Goal: Task Accomplishment & Management: Manage account settings

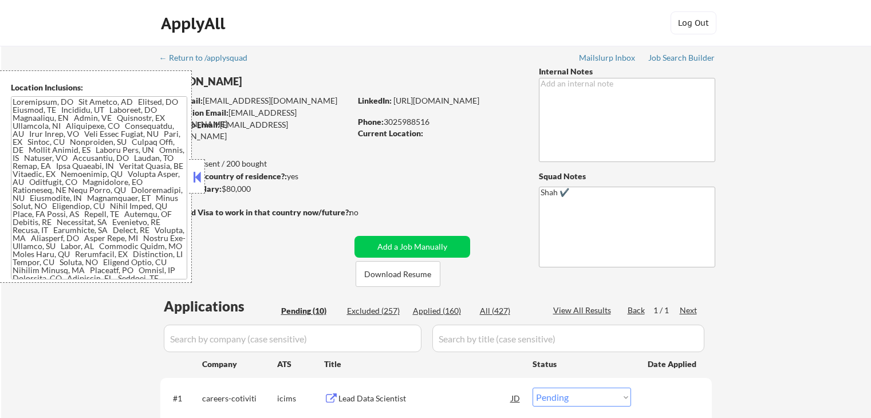
select select ""pending""
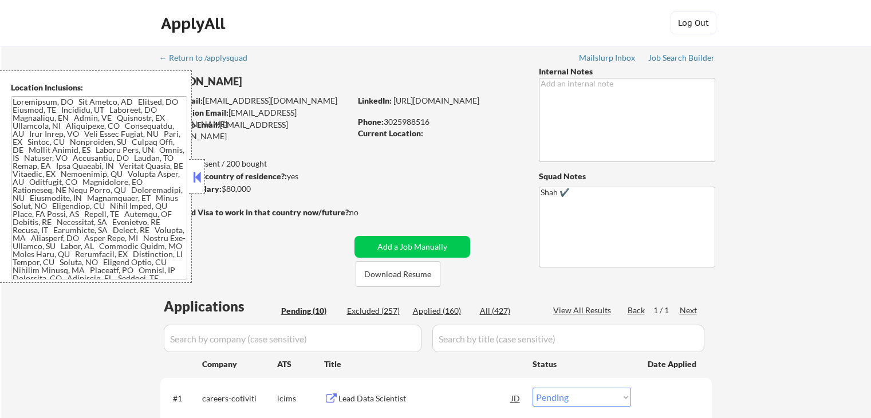
select select ""pending""
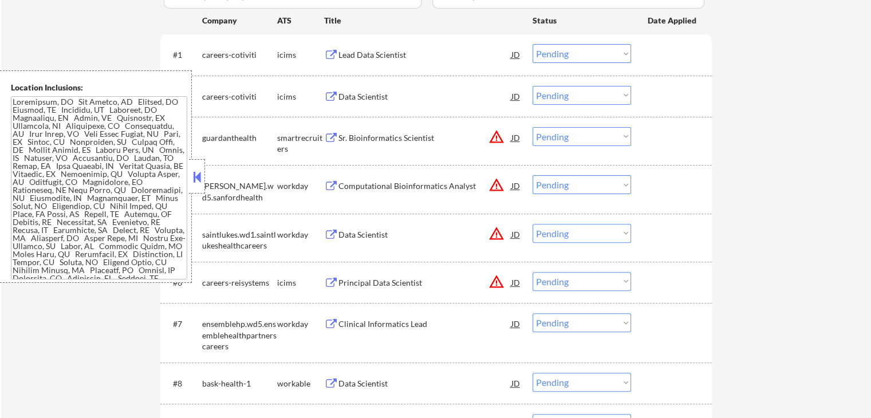
click at [199, 179] on button at bounding box center [197, 176] width 13 height 17
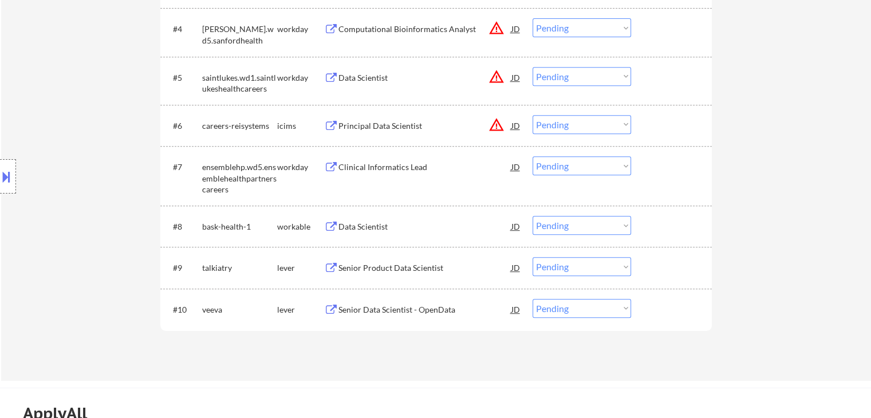
scroll to position [573, 0]
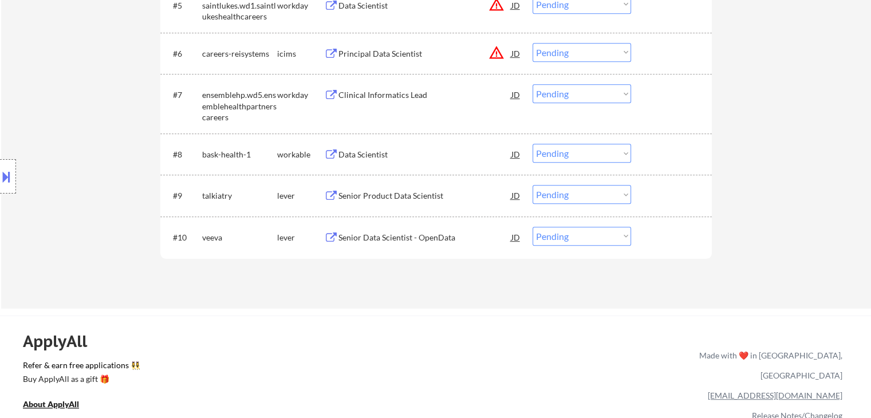
click at [377, 235] on div "Senior Data Scientist - OpenData" at bounding box center [425, 237] width 173 height 11
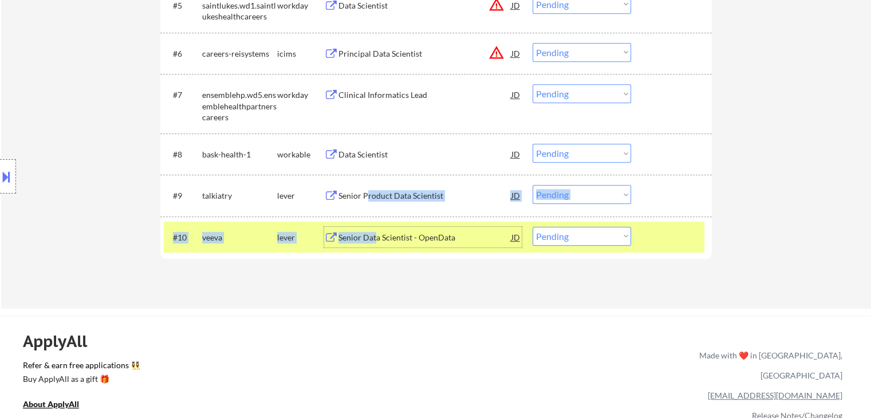
click at [368, 190] on div "Senior Product Data Scientist" at bounding box center [425, 195] width 173 height 11
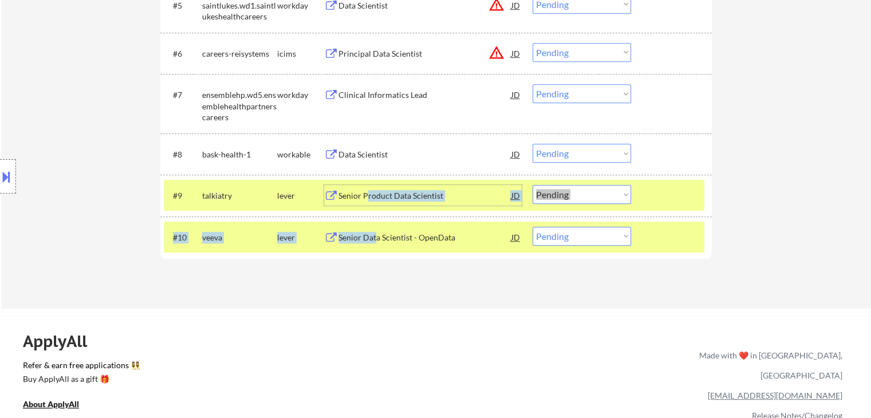
click at [376, 198] on div "Senior Product Data Scientist" at bounding box center [425, 195] width 173 height 11
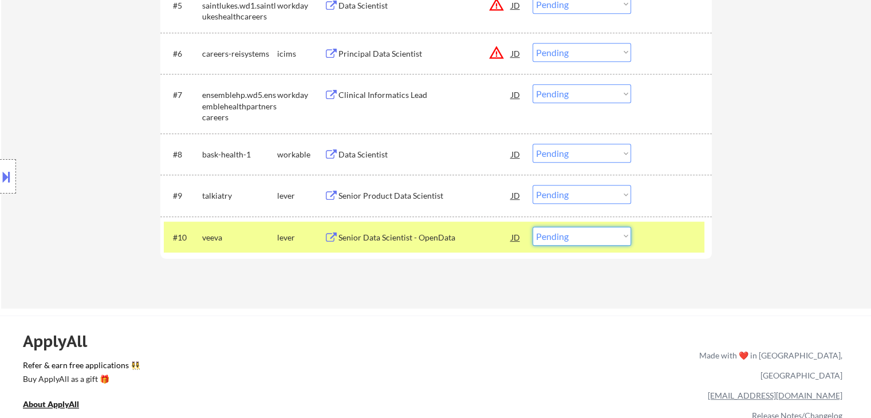
drag, startPoint x: 575, startPoint y: 232, endPoint x: 577, endPoint y: 242, distance: 10.6
click at [577, 232] on select "Choose an option... Pending Applied Excluded (Questions) Excluded (Expired) Exc…" at bounding box center [582, 236] width 99 height 19
select select ""applied""
click at [533, 227] on select "Choose an option... Pending Applied Excluded (Questions) Excluded (Expired) Exc…" at bounding box center [582, 236] width 99 height 19
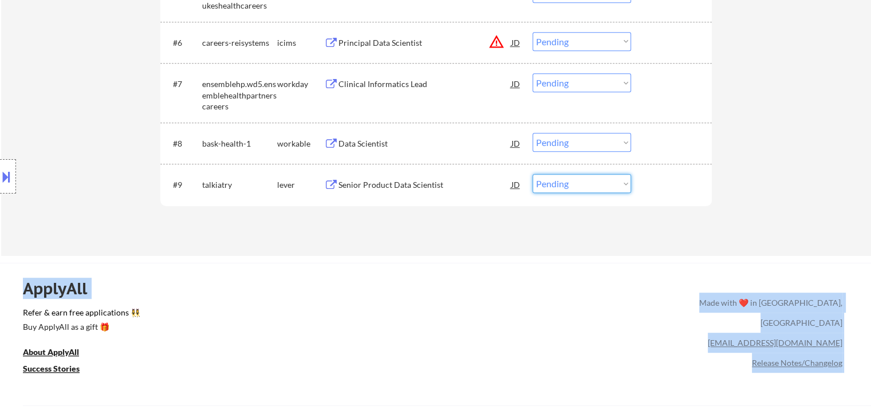
drag, startPoint x: 568, startPoint y: 181, endPoint x: 574, endPoint y: 191, distance: 11.3
click at [571, 182] on select "Choose an option... Pending Applied Excluded (Questions) Excluded (Expired) Exc…" at bounding box center [582, 183] width 99 height 19
select select ""applied""
click at [533, 174] on select "Choose an option... Pending Applied Excluded (Questions) Excluded (Expired) Exc…" at bounding box center [582, 183] width 99 height 19
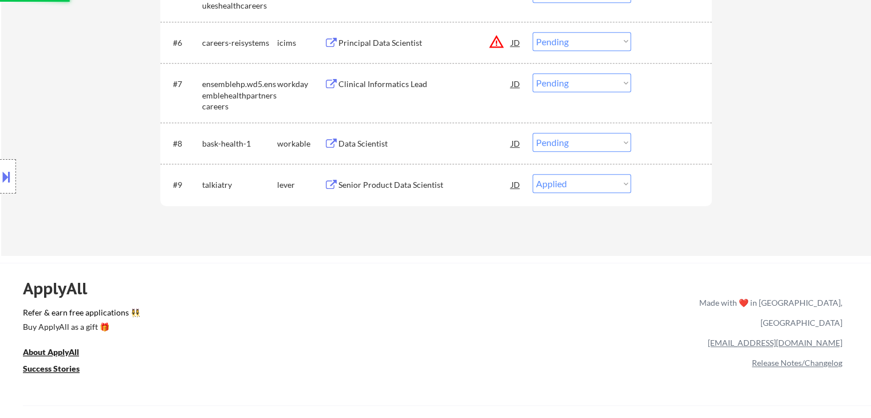
click at [345, 151] on div "Data Scientist" at bounding box center [425, 143] width 173 height 21
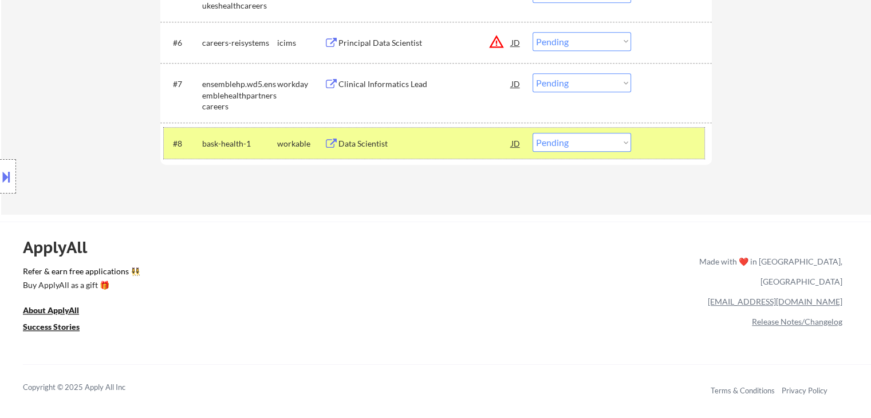
click at [558, 131] on div "#8 bask-health-1 workable Data Scientist JD Choose an option... Pending Applied…" at bounding box center [434, 143] width 541 height 31
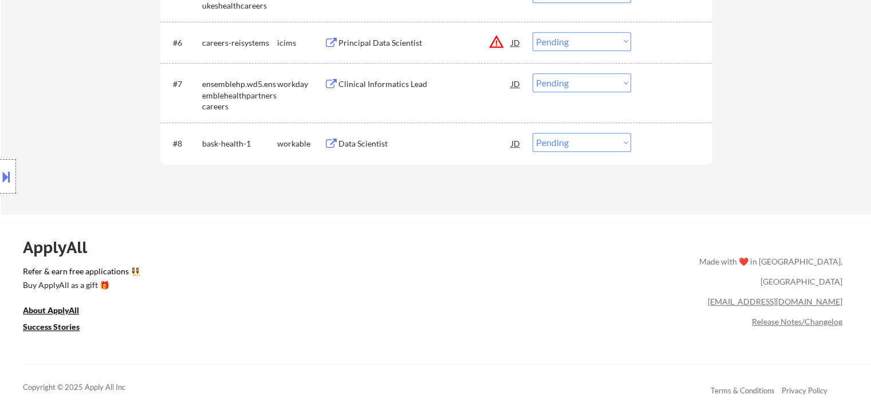
click at [564, 146] on select "Choose an option... Pending Applied Excluded (Questions) Excluded (Expired) Exc…" at bounding box center [582, 142] width 99 height 19
select select ""excluded__bad_match_""
click at [533, 133] on select "Choose an option... Pending Applied Excluded (Questions) Excluded (Expired) Exc…" at bounding box center [582, 142] width 99 height 19
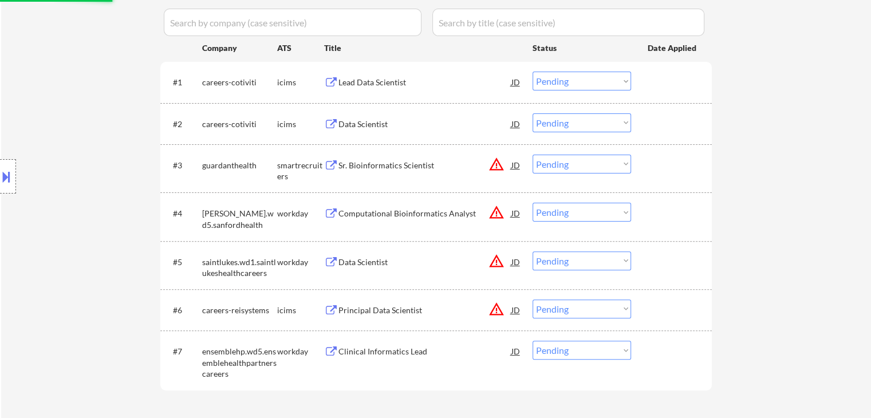
scroll to position [297, 0]
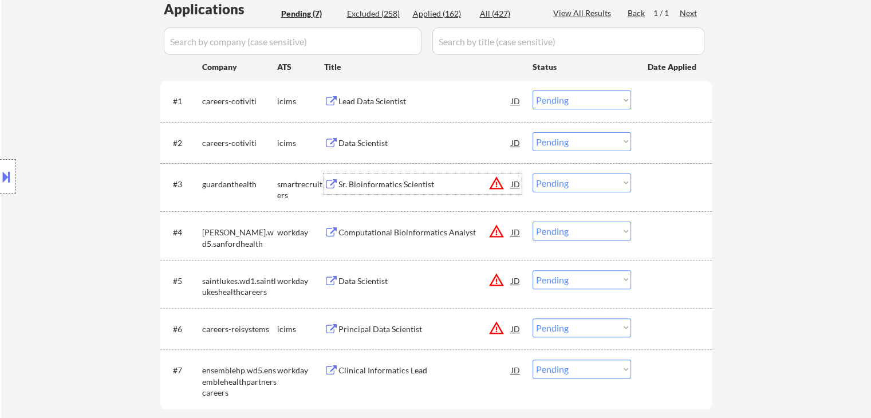
click at [356, 182] on div "Sr. Bioinformatics Scientist" at bounding box center [425, 184] width 173 height 11
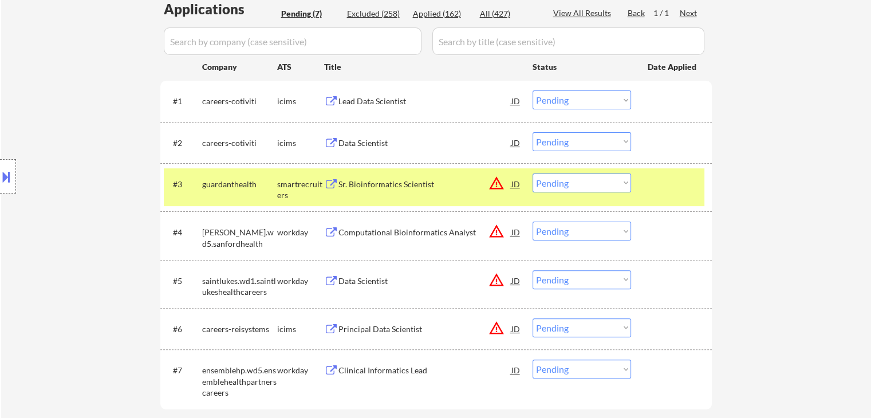
click at [7, 169] on button at bounding box center [6, 176] width 13 height 19
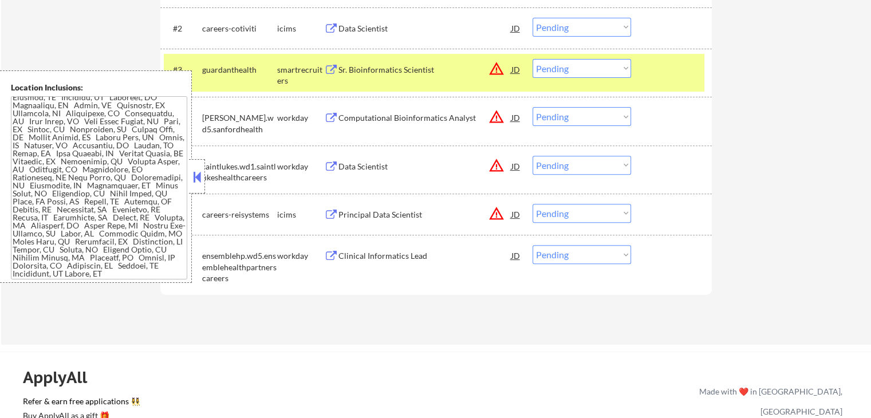
scroll to position [0, 0]
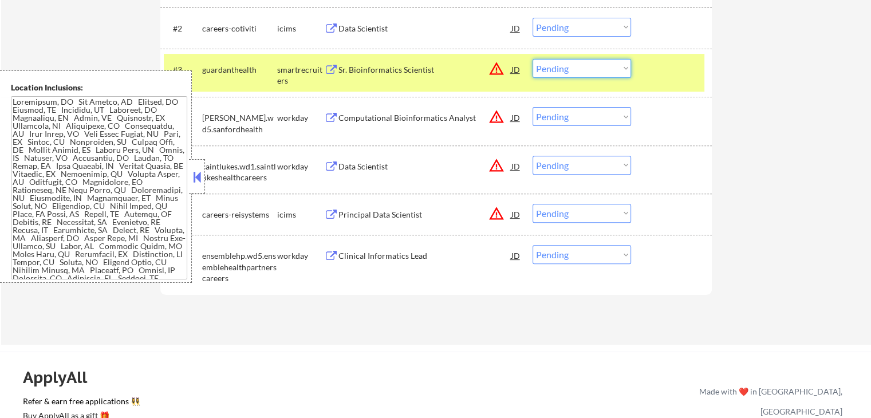
click at [588, 66] on select "Choose an option... Pending Applied Excluded (Questions) Excluded (Expired) Exc…" at bounding box center [582, 68] width 99 height 19
click at [533, 59] on select "Choose an option... Pending Applied Excluded (Questions) Excluded (Expired) Exc…" at bounding box center [582, 68] width 99 height 19
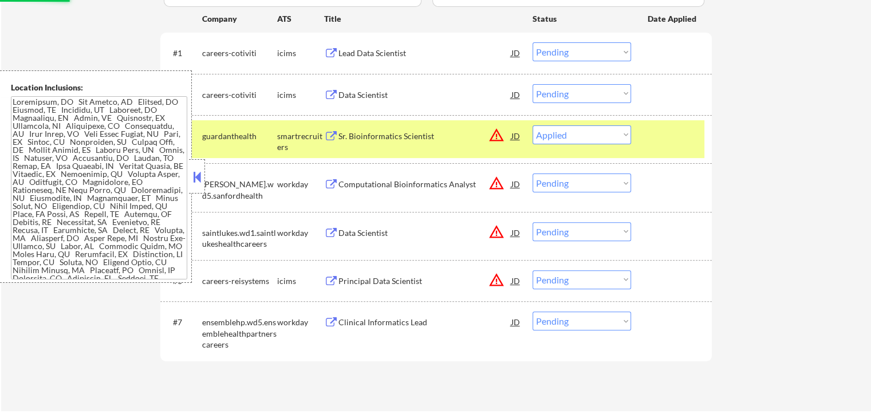
scroll to position [240, 0]
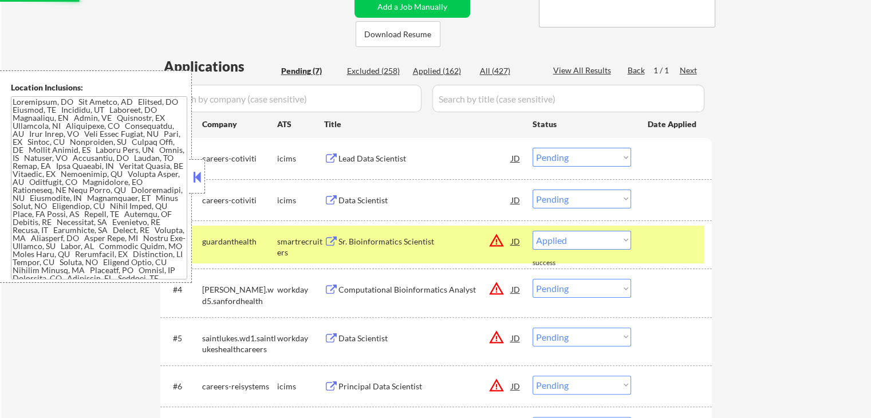
select select ""pending""
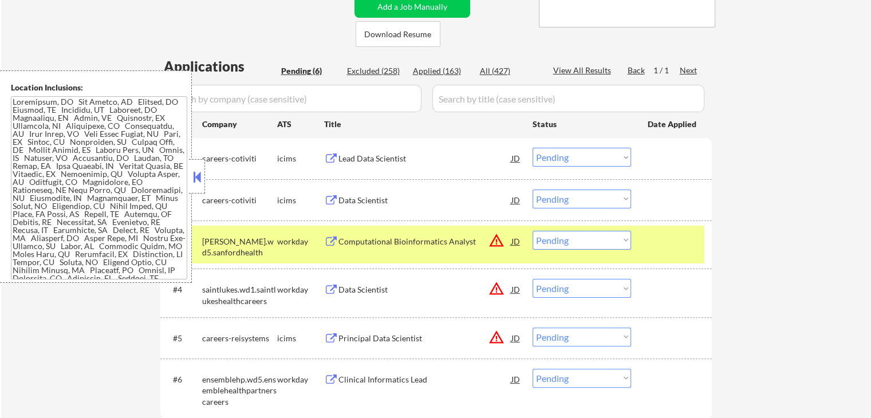
click at [353, 163] on div "Lead Data Scientist" at bounding box center [425, 158] width 173 height 11
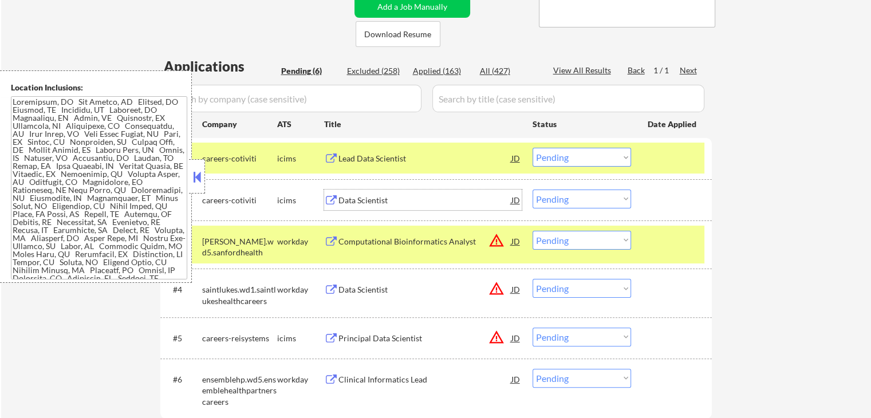
click at [363, 198] on div "Data Scientist" at bounding box center [425, 200] width 173 height 11
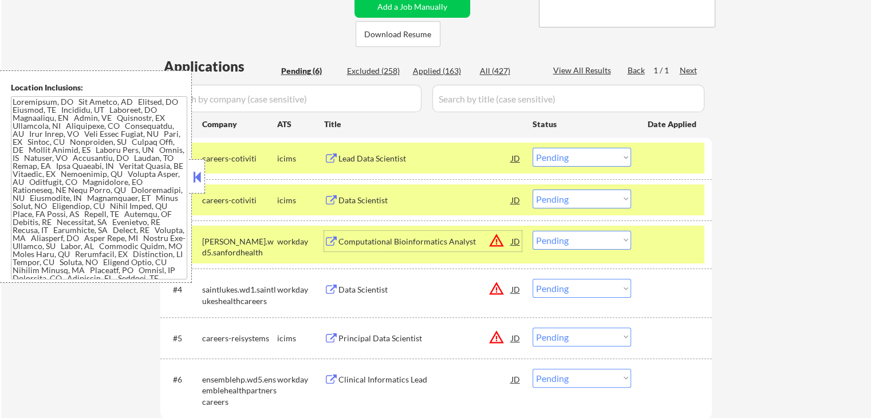
click at [364, 238] on div "Computational Bioinformatics Analyst" at bounding box center [425, 241] width 173 height 11
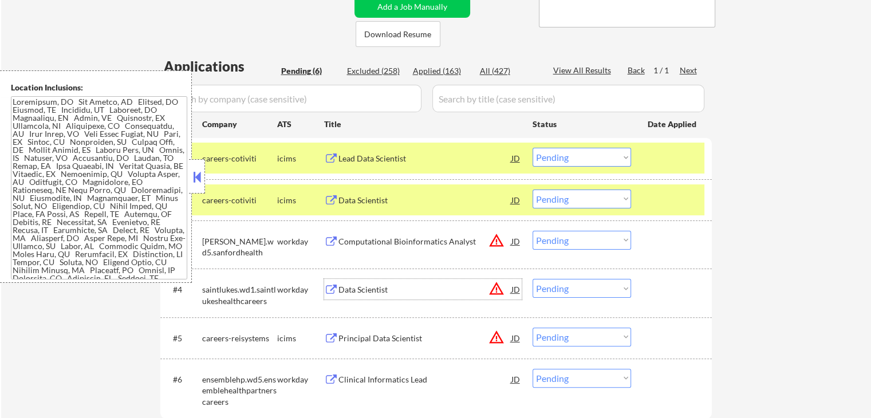
click at [371, 283] on div "Data Scientist" at bounding box center [425, 289] width 173 height 21
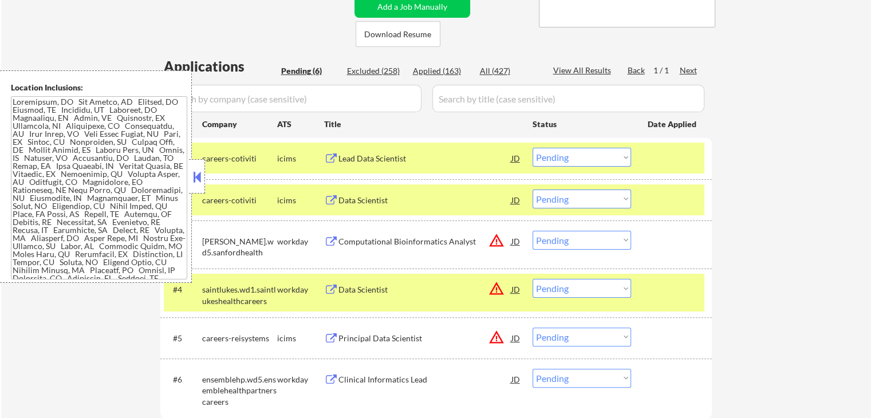
click at [364, 333] on div "Principal Data Scientist" at bounding box center [425, 338] width 173 height 11
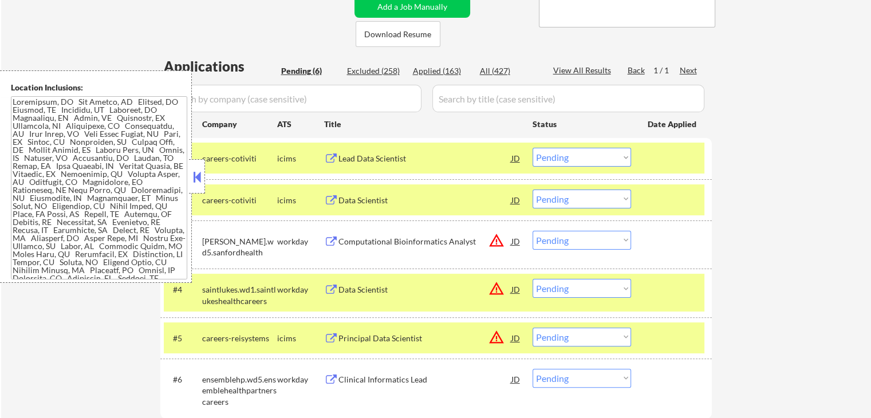
click at [370, 377] on div "Clinical Informatics Lead" at bounding box center [425, 379] width 173 height 11
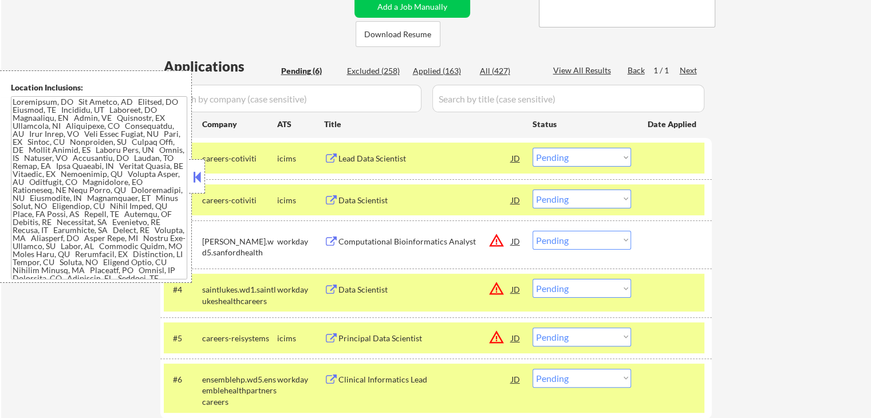
click at [671, 379] on div at bounding box center [673, 379] width 50 height 21
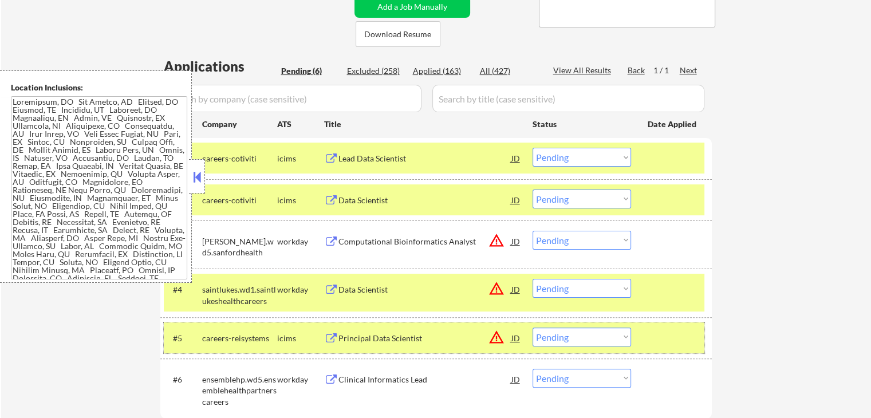
click at [671, 345] on div at bounding box center [673, 338] width 50 height 21
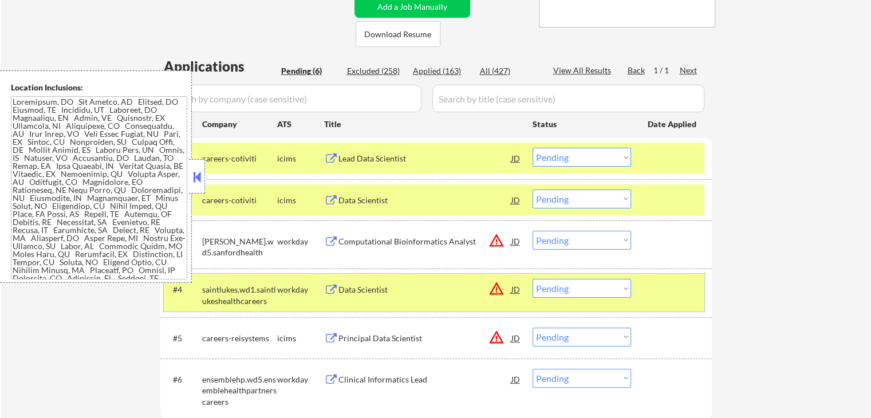
click at [671, 301] on div "#4 saintlukes.wd1.saintlukeshealthcareers workday Data Scientist JD warning_amb…" at bounding box center [434, 293] width 541 height 38
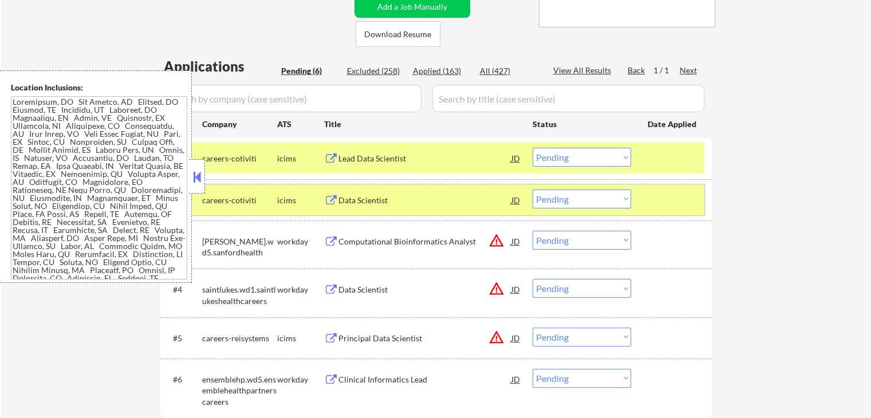
click at [687, 210] on div "#2 careers-cotiviti icims Data Scientist JD Choose an option... Pending Applied…" at bounding box center [434, 199] width 541 height 31
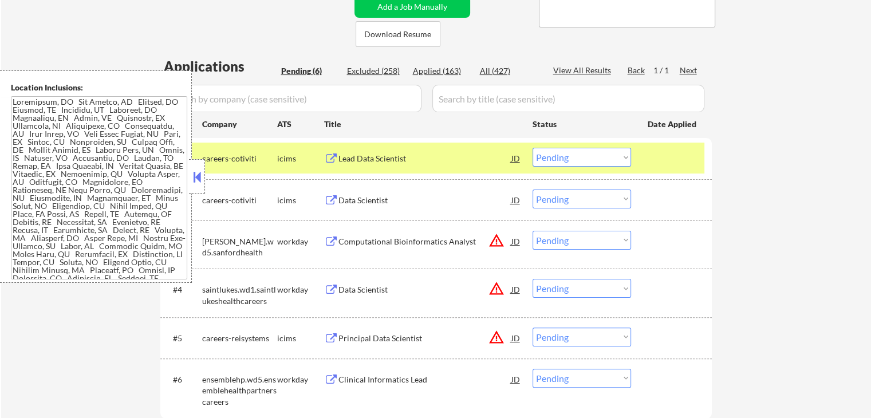
click at [672, 159] on div at bounding box center [673, 158] width 50 height 21
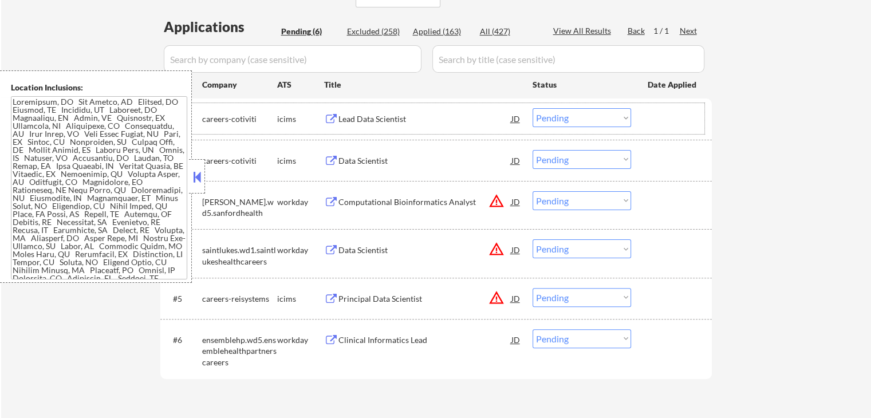
scroll to position [297, 0]
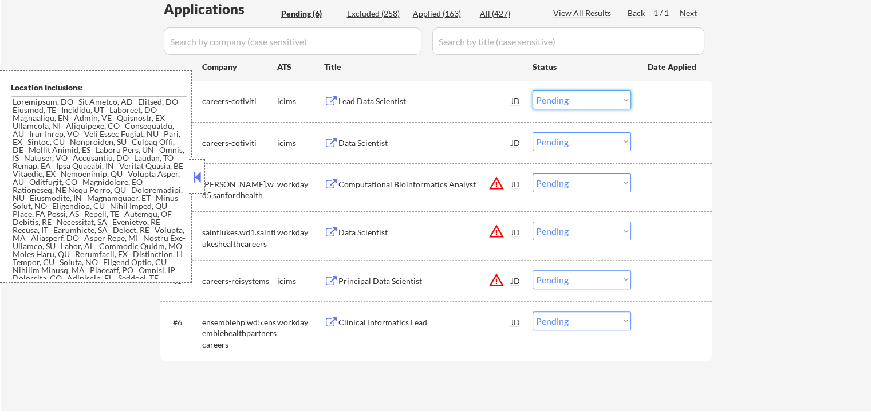
click at [600, 100] on select "Choose an option... Pending Applied Excluded (Questions) Excluded (Expired) Exc…" at bounding box center [582, 100] width 99 height 19
click at [533, 91] on select "Choose an option... Pending Applied Excluded (Questions) Excluded (Expired) Exc…" at bounding box center [582, 100] width 99 height 19
select select ""pending""
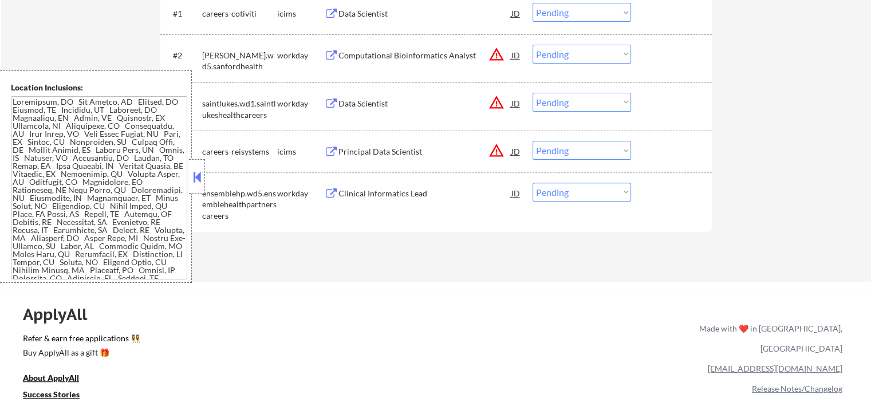
scroll to position [412, 0]
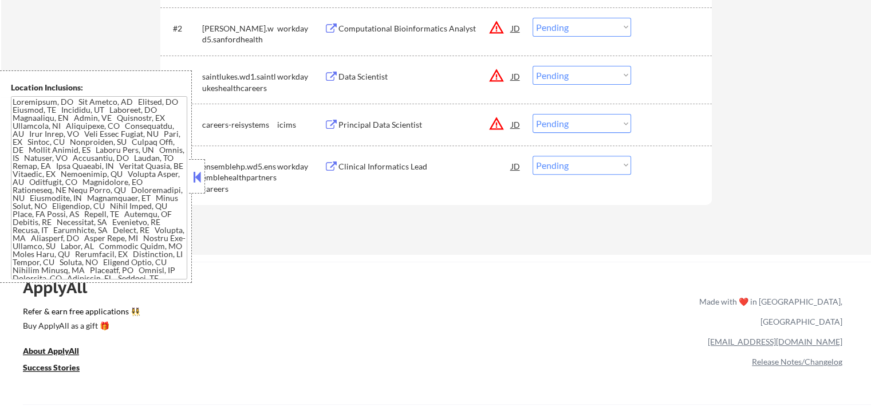
click at [559, 120] on select "Choose an option... Pending Applied Excluded (Questions) Excluded (Expired) Exc…" at bounding box center [582, 123] width 99 height 19
click at [533, 114] on select "Choose an option... Pending Applied Excluded (Questions) Excluded (Expired) Exc…" at bounding box center [582, 123] width 99 height 19
select select ""pending""
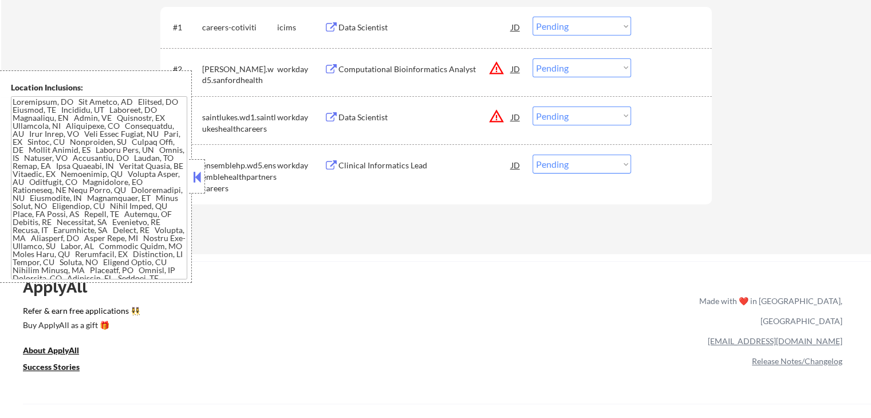
scroll to position [355, 0]
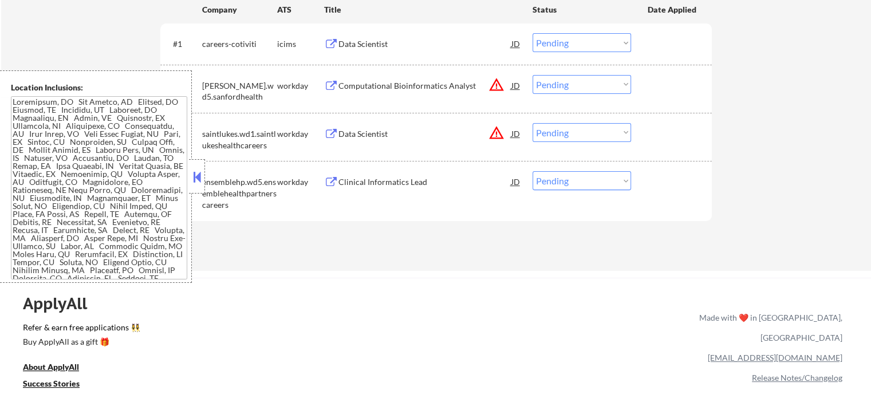
drag, startPoint x: 576, startPoint y: 133, endPoint x: 580, endPoint y: 140, distance: 8.5
click at [577, 136] on select "Choose an option... Pending Applied Excluded (Questions) Excluded (Expired) Exc…" at bounding box center [582, 132] width 99 height 19
click at [533, 123] on select "Choose an option... Pending Applied Excluded (Questions) Excluded (Expired) Exc…" at bounding box center [582, 132] width 99 height 19
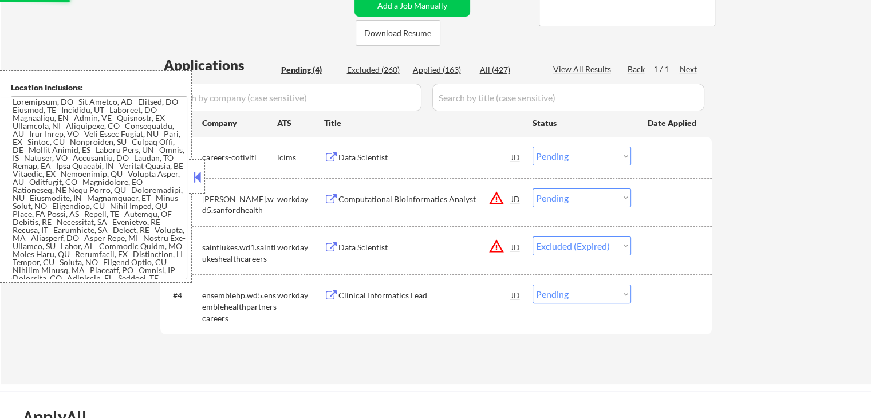
scroll to position [240, 0]
select select ""pending""
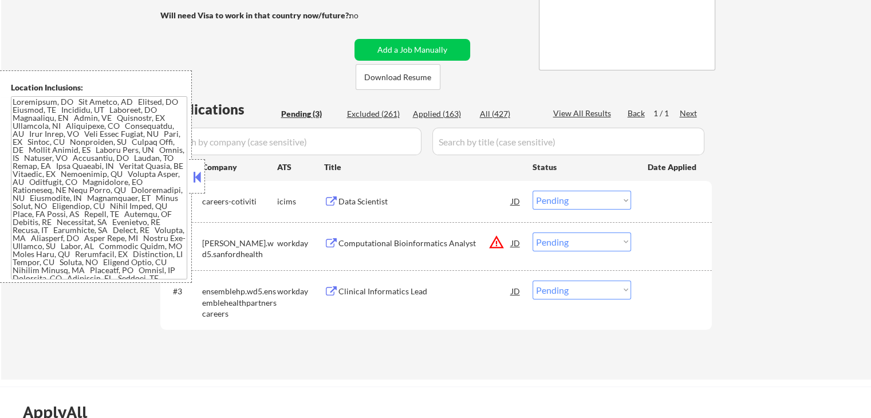
scroll to position [68, 0]
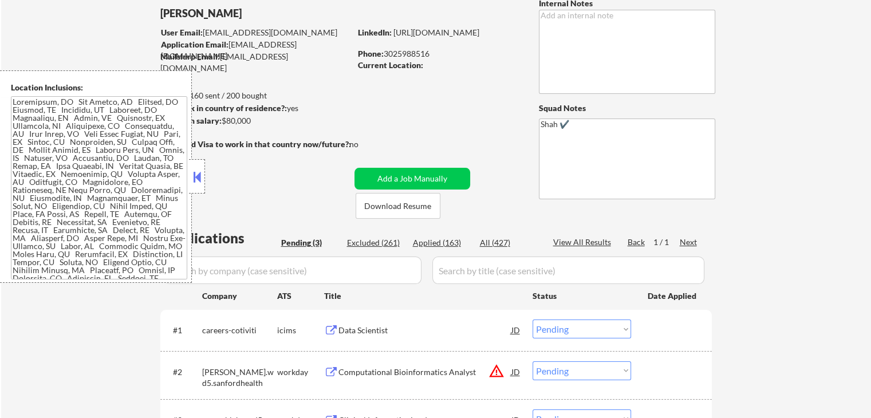
click at [440, 242] on div "Applied (163)" at bounding box center [441, 242] width 57 height 11
click at [192, 170] on button at bounding box center [197, 176] width 13 height 17
select select ""applied""
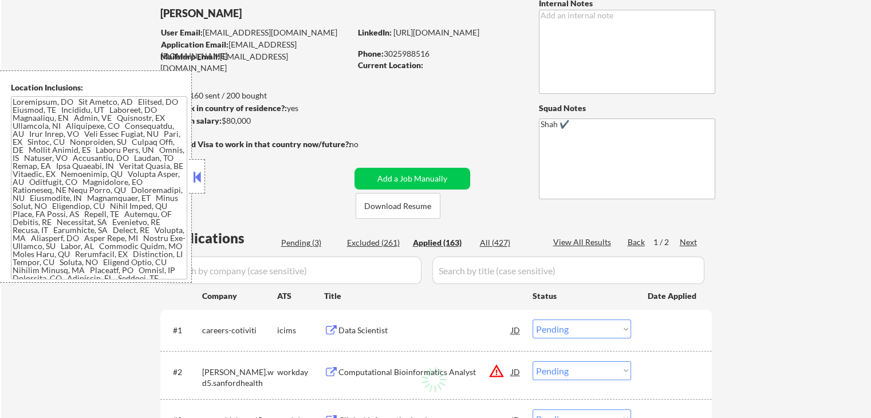
select select ""applied""
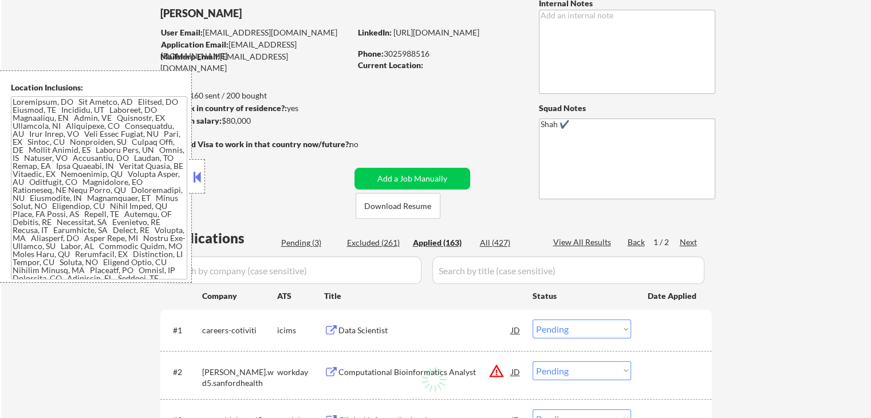
select select ""applied""
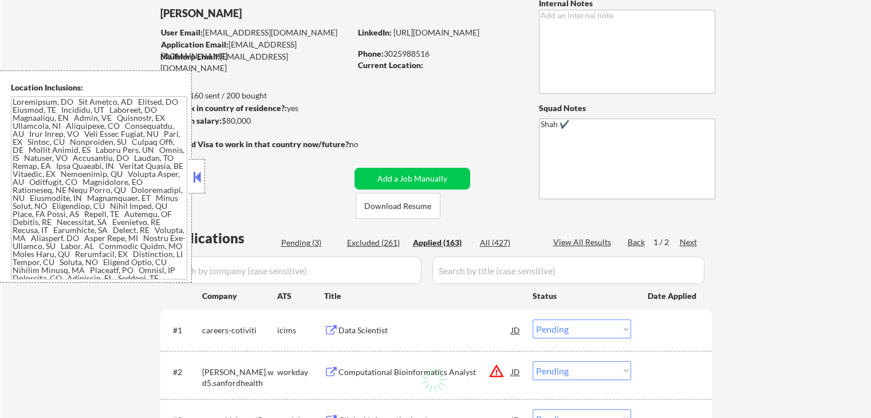
select select ""applied""
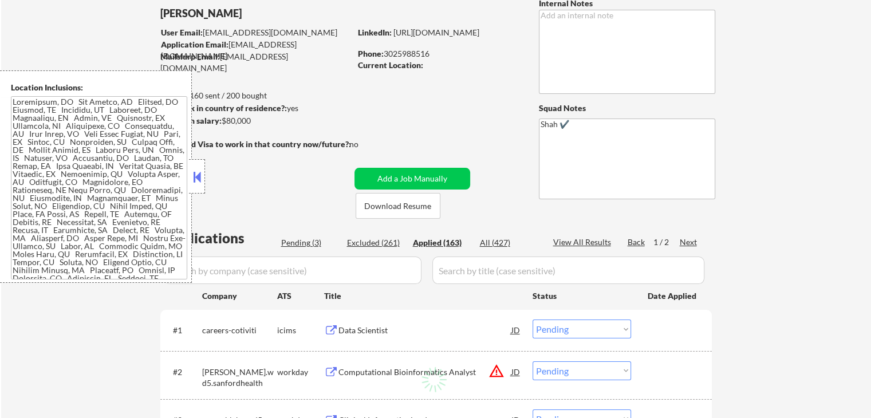
select select ""applied""
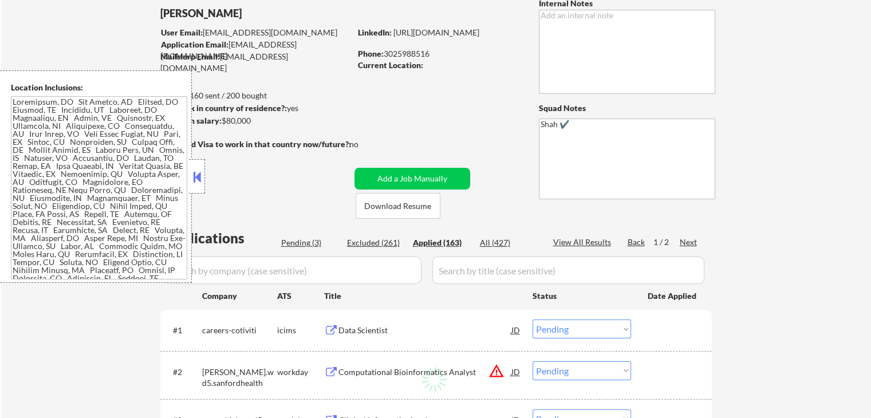
select select ""applied""
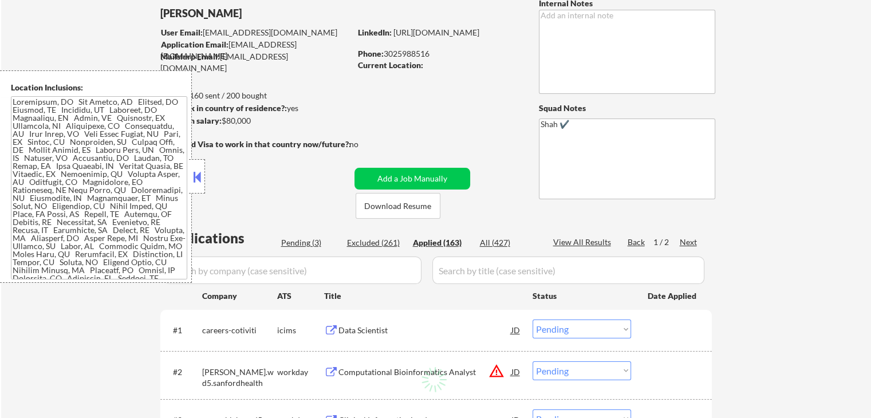
select select ""applied""
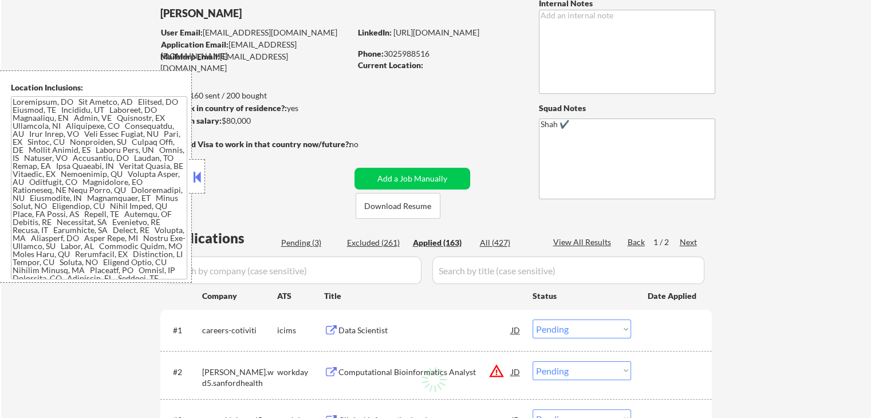
select select ""applied""
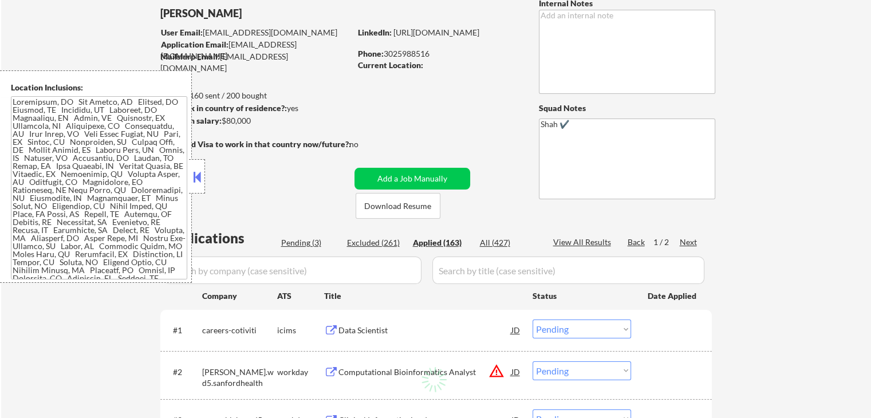
select select ""applied""
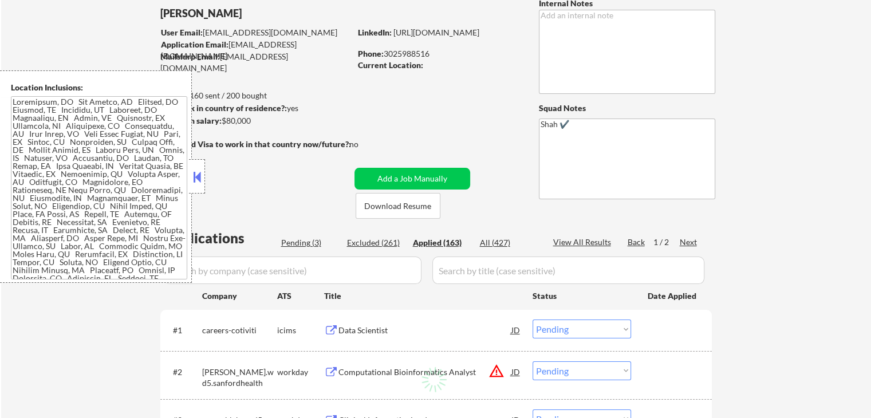
select select ""applied""
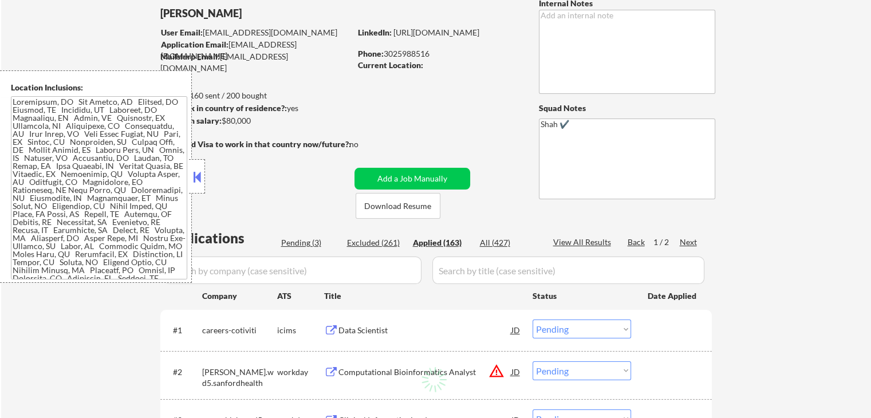
select select ""applied""
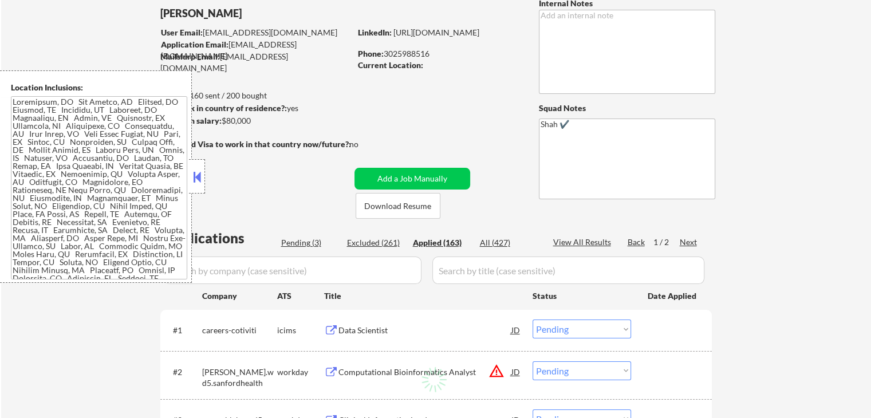
select select ""applied""
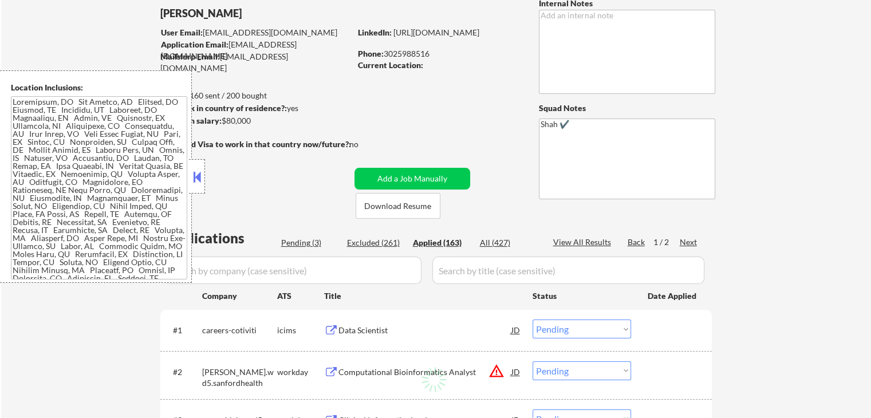
select select ""applied""
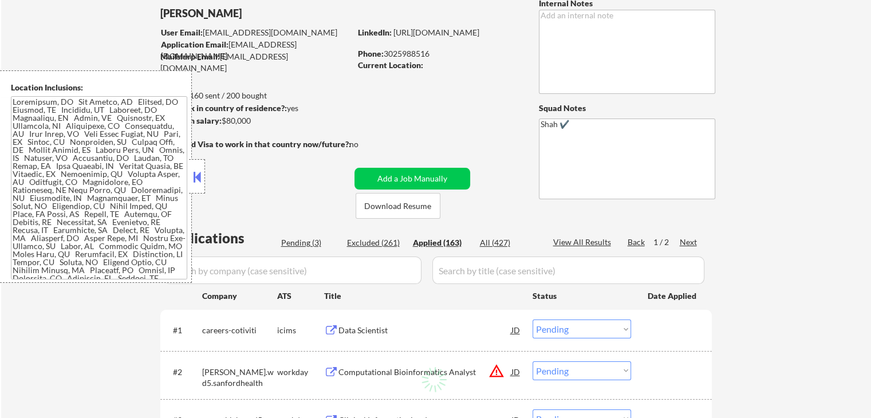
select select ""applied""
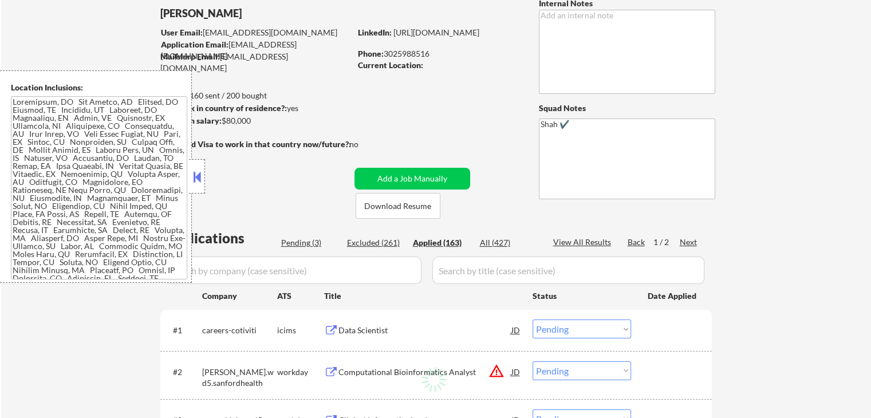
select select ""applied""
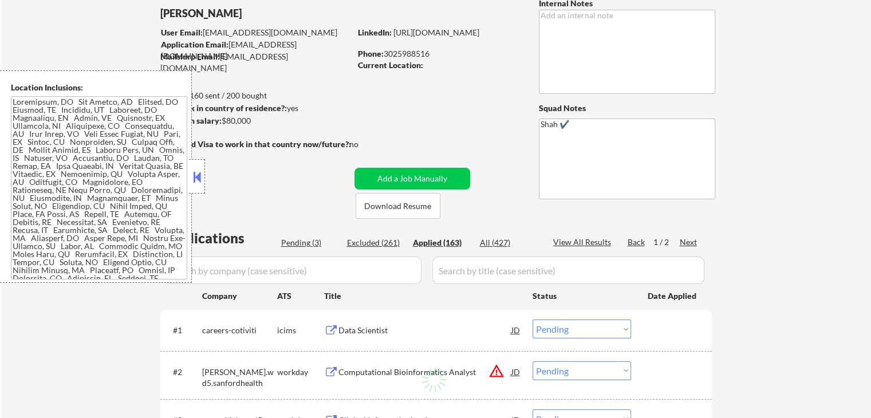
select select ""applied""
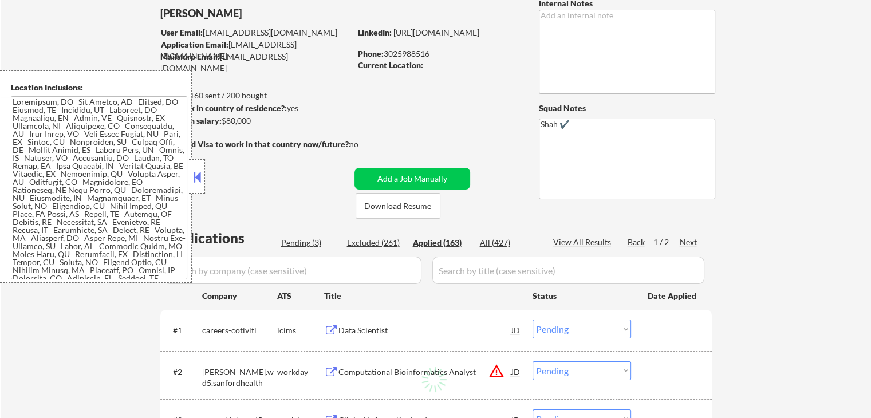
select select ""applied""
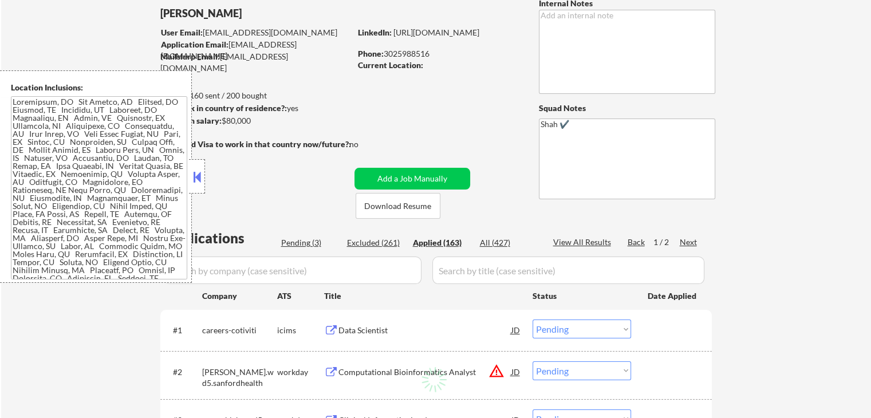
select select ""applied""
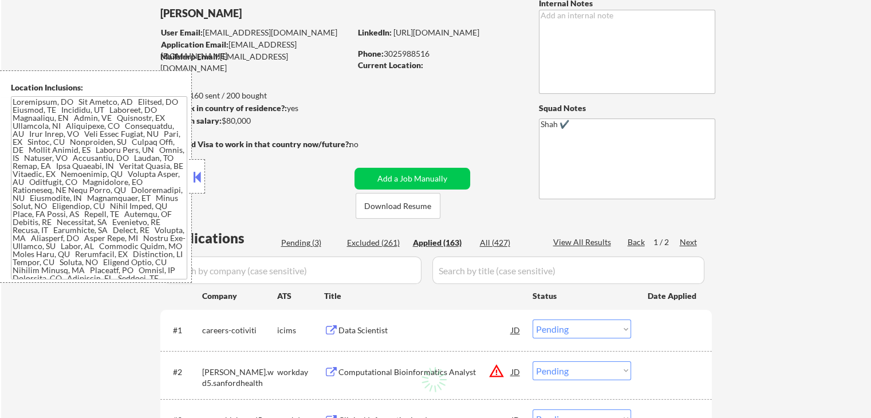
select select ""applied""
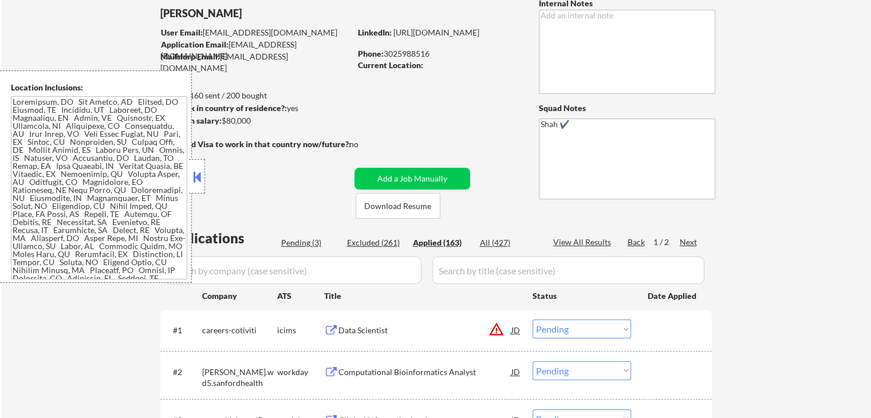
select select ""applied""
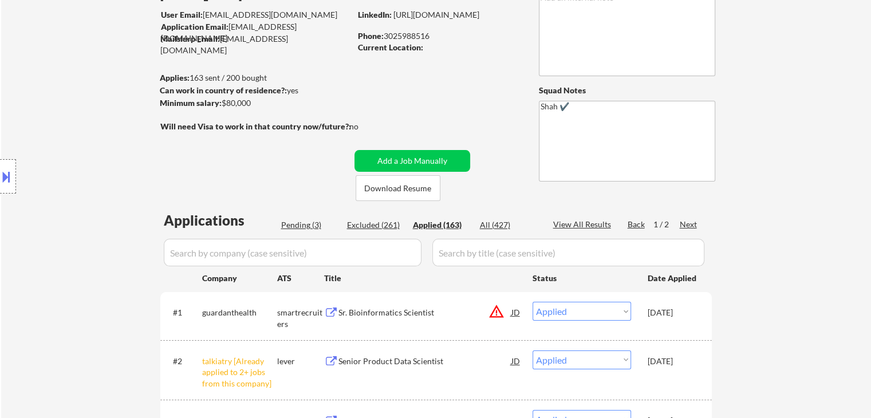
scroll to position [183, 0]
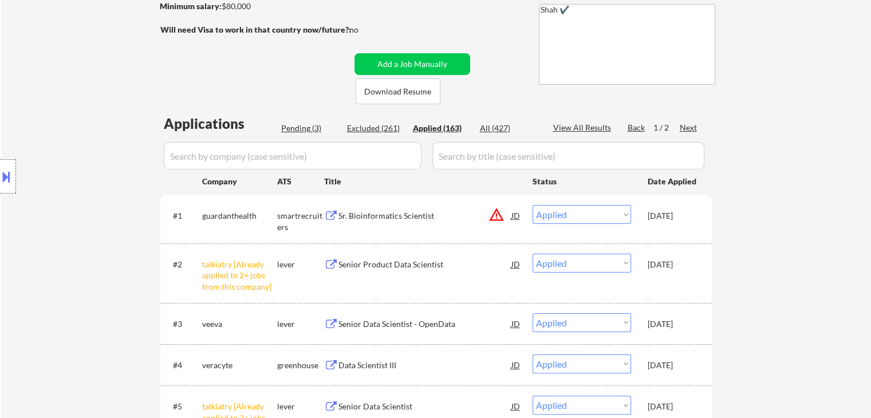
click at [299, 127] on div "Pending (3)" at bounding box center [309, 128] width 57 height 11
select select ""pending""
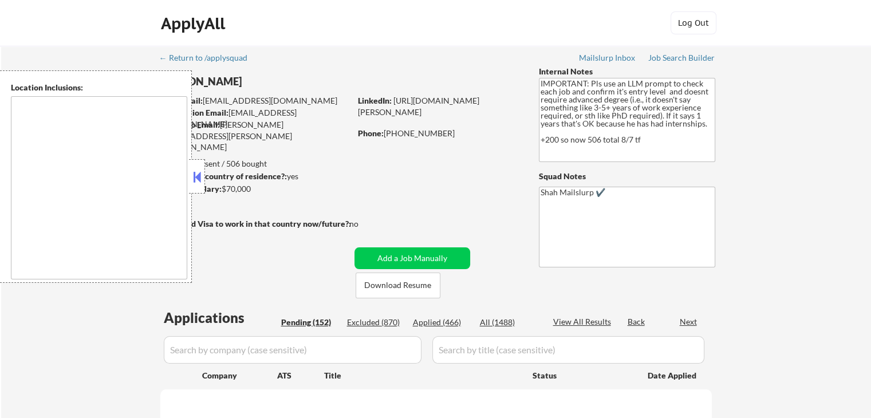
select select ""pending""
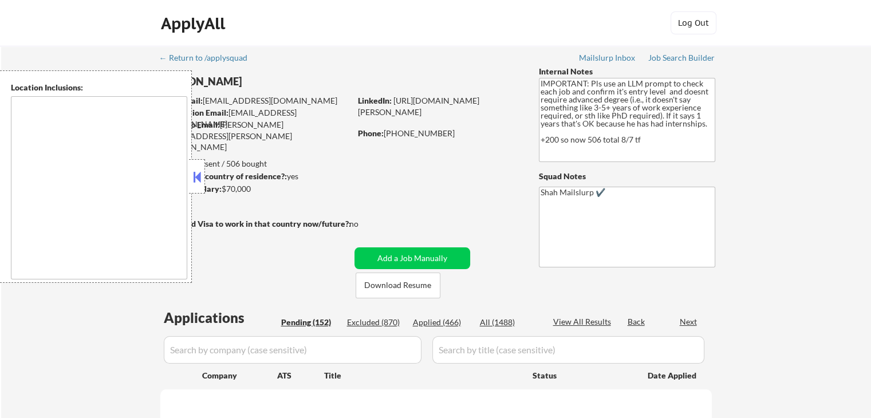
select select ""pending""
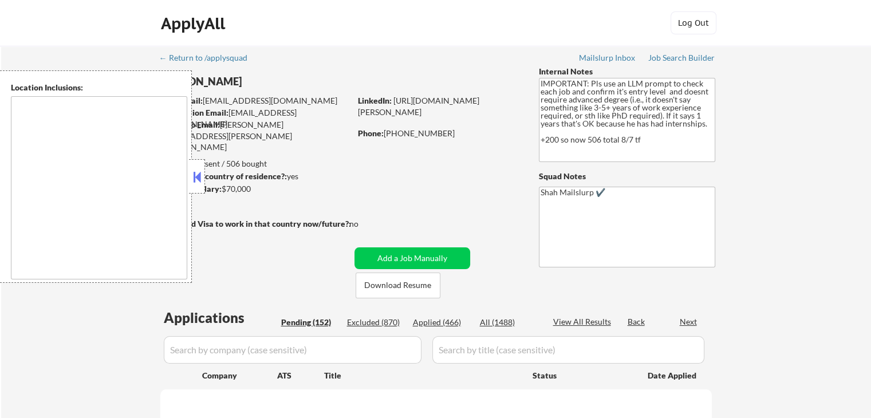
select select ""pending""
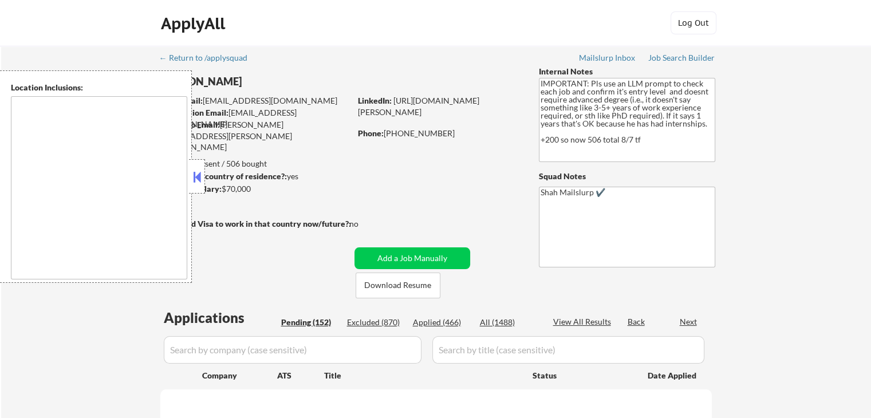
select select ""pending""
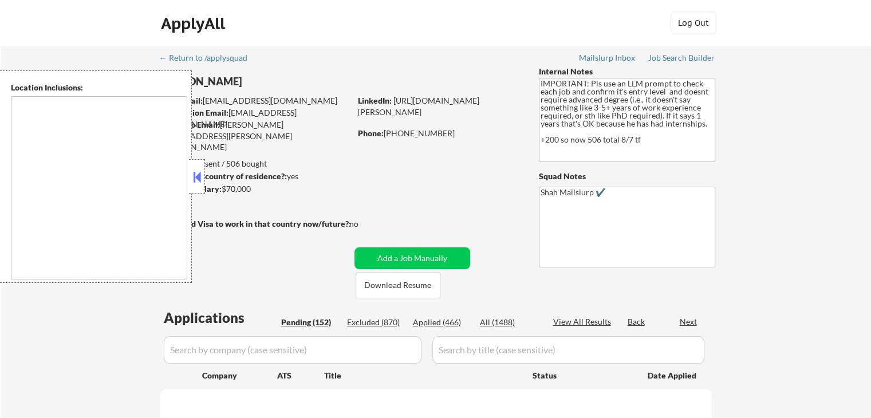
select select ""pending""
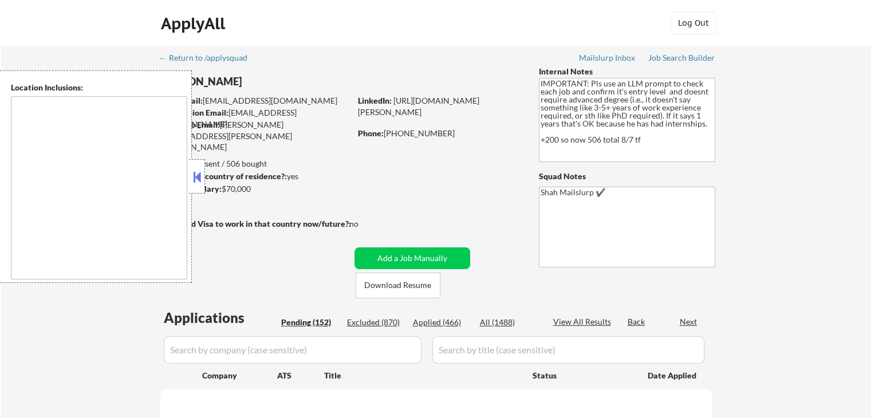
select select ""pending""
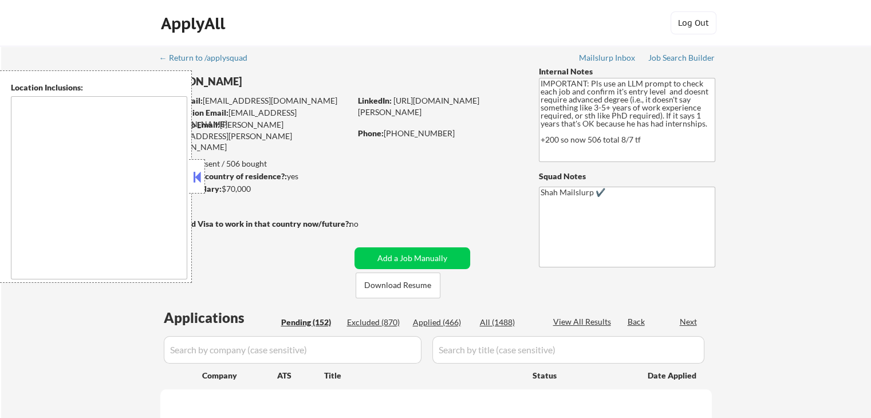
select select ""pending""
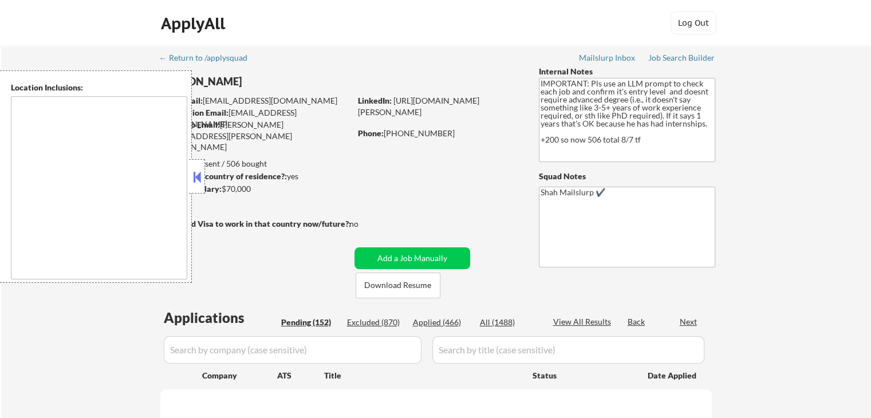
select select ""pending""
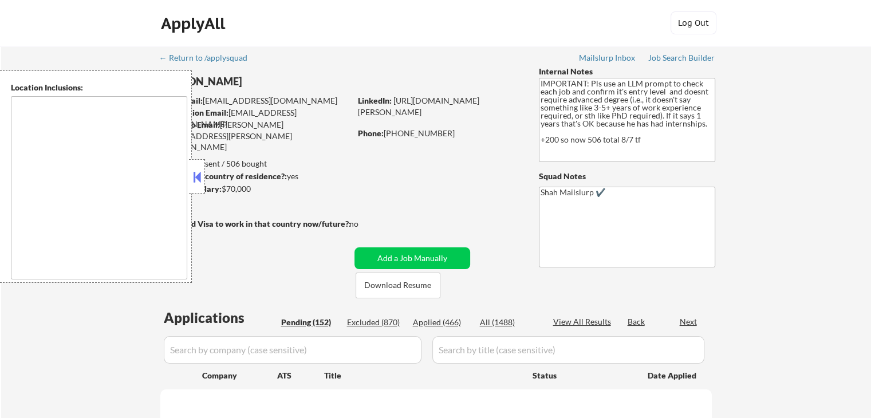
select select ""pending""
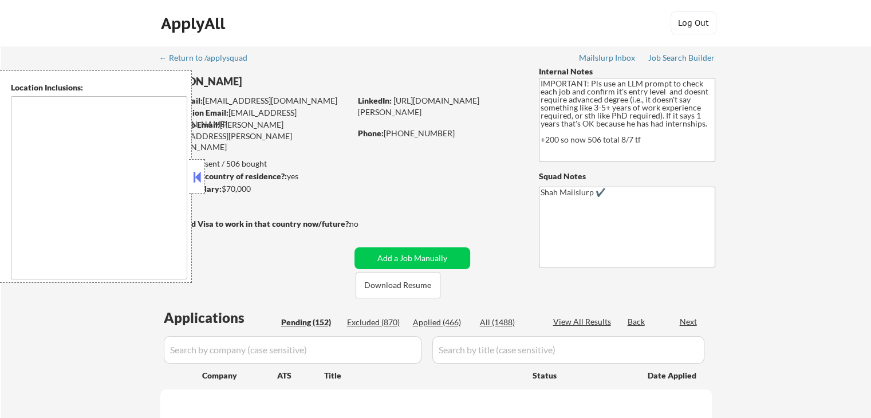
select select ""pending""
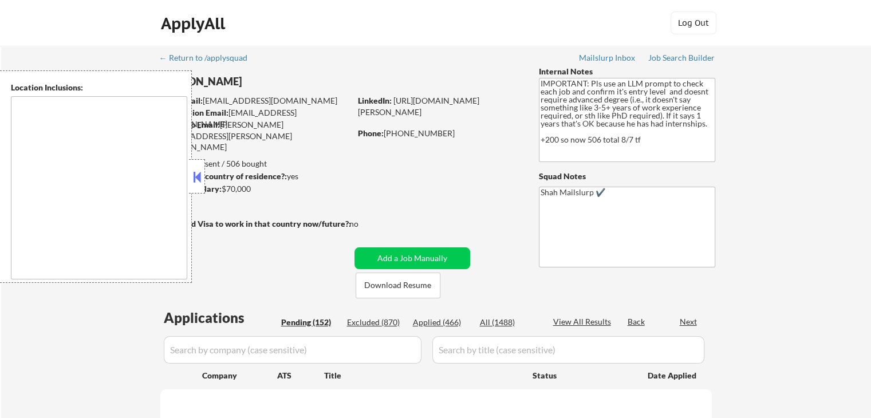
select select ""pending""
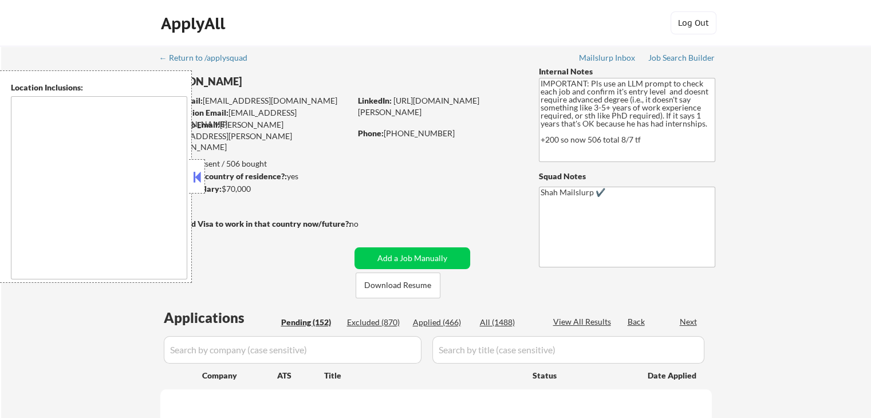
select select ""pending""
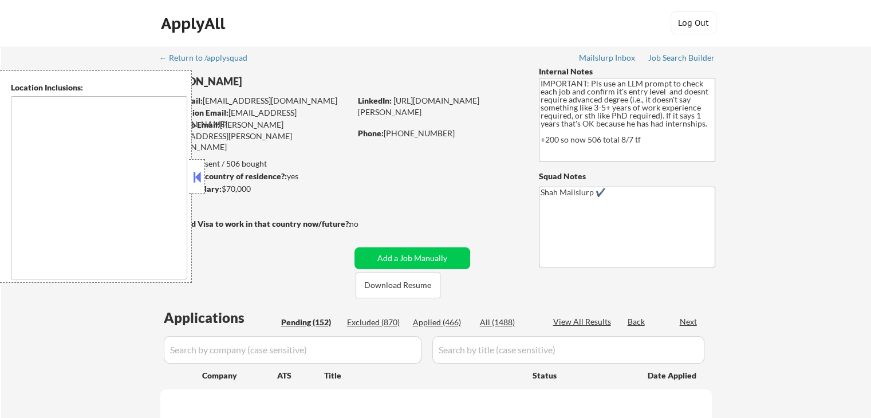
select select ""pending""
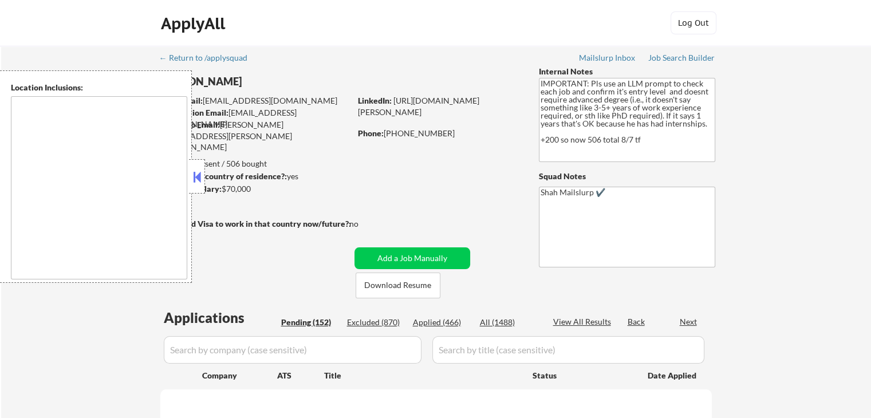
select select ""pending""
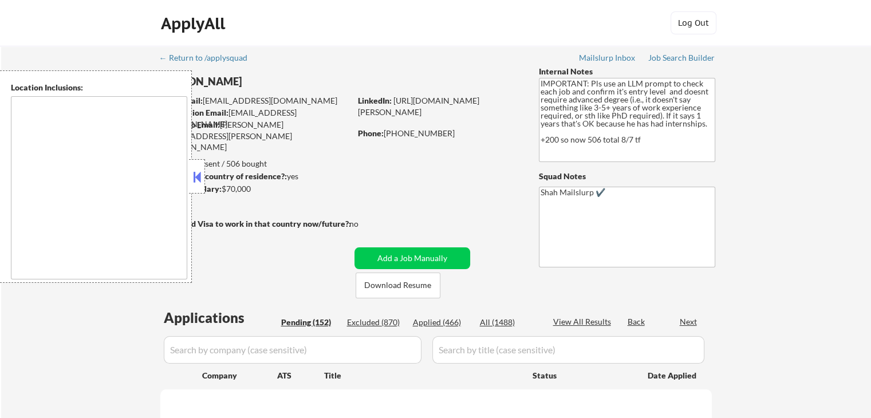
select select ""pending""
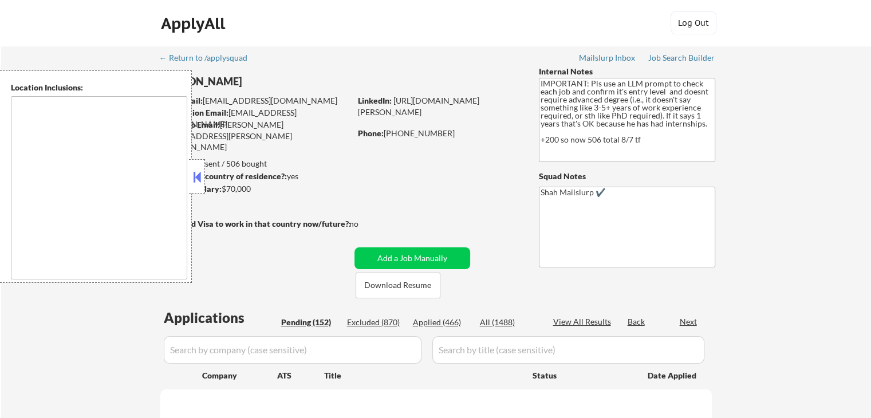
select select ""pending""
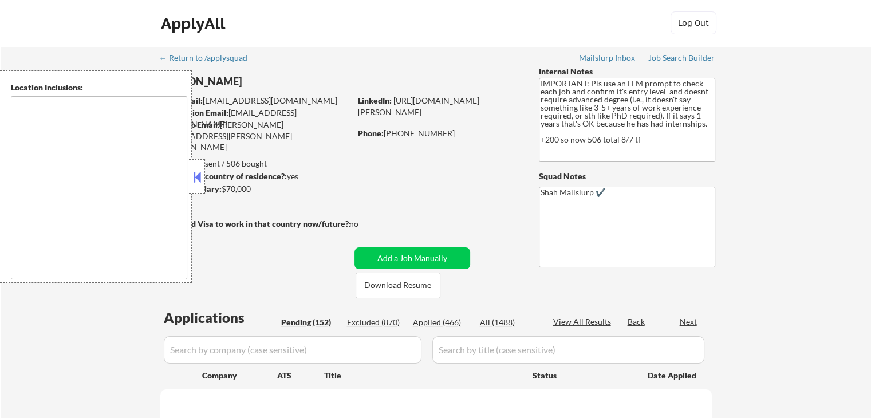
select select ""pending""
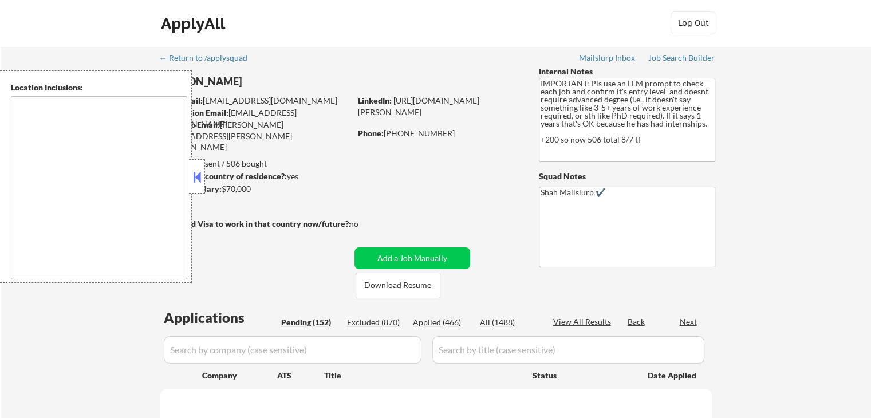
select select ""pending""
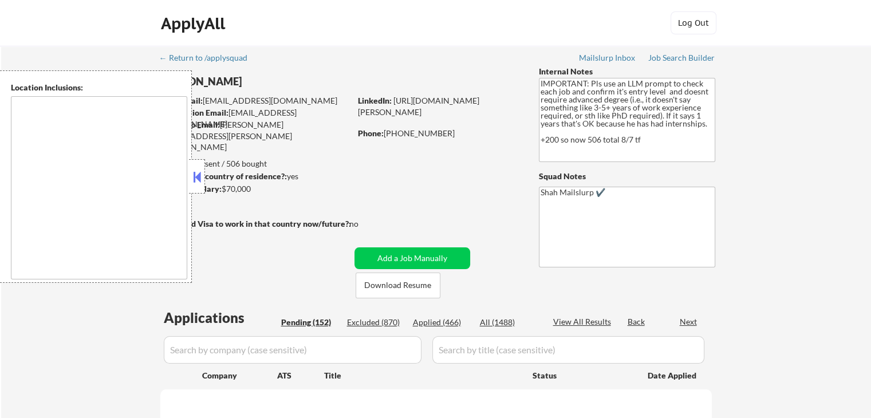
select select ""pending""
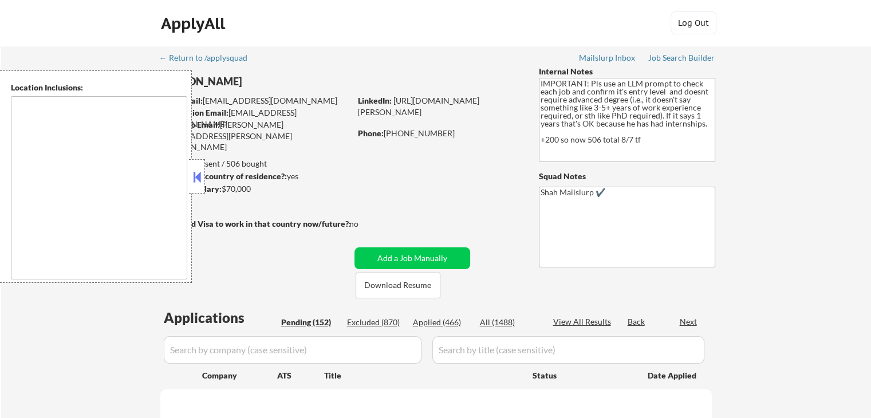
select select ""pending""
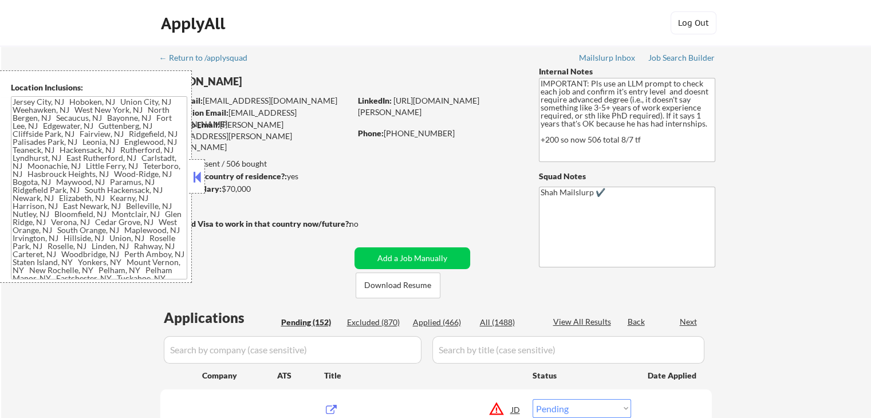
type textarea "[GEOGRAPHIC_DATA], [GEOGRAPHIC_DATA] [GEOGRAPHIC_DATA], [GEOGRAPHIC_DATA] [GEOG…"
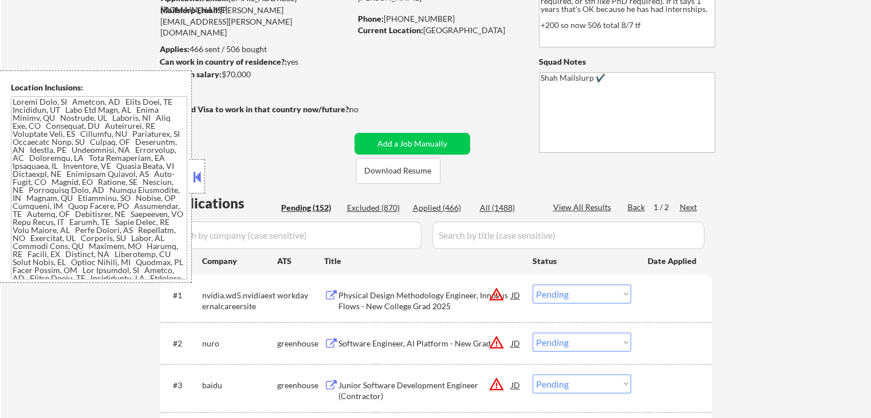
scroll to position [57, 0]
